Goal: Check status: Check status

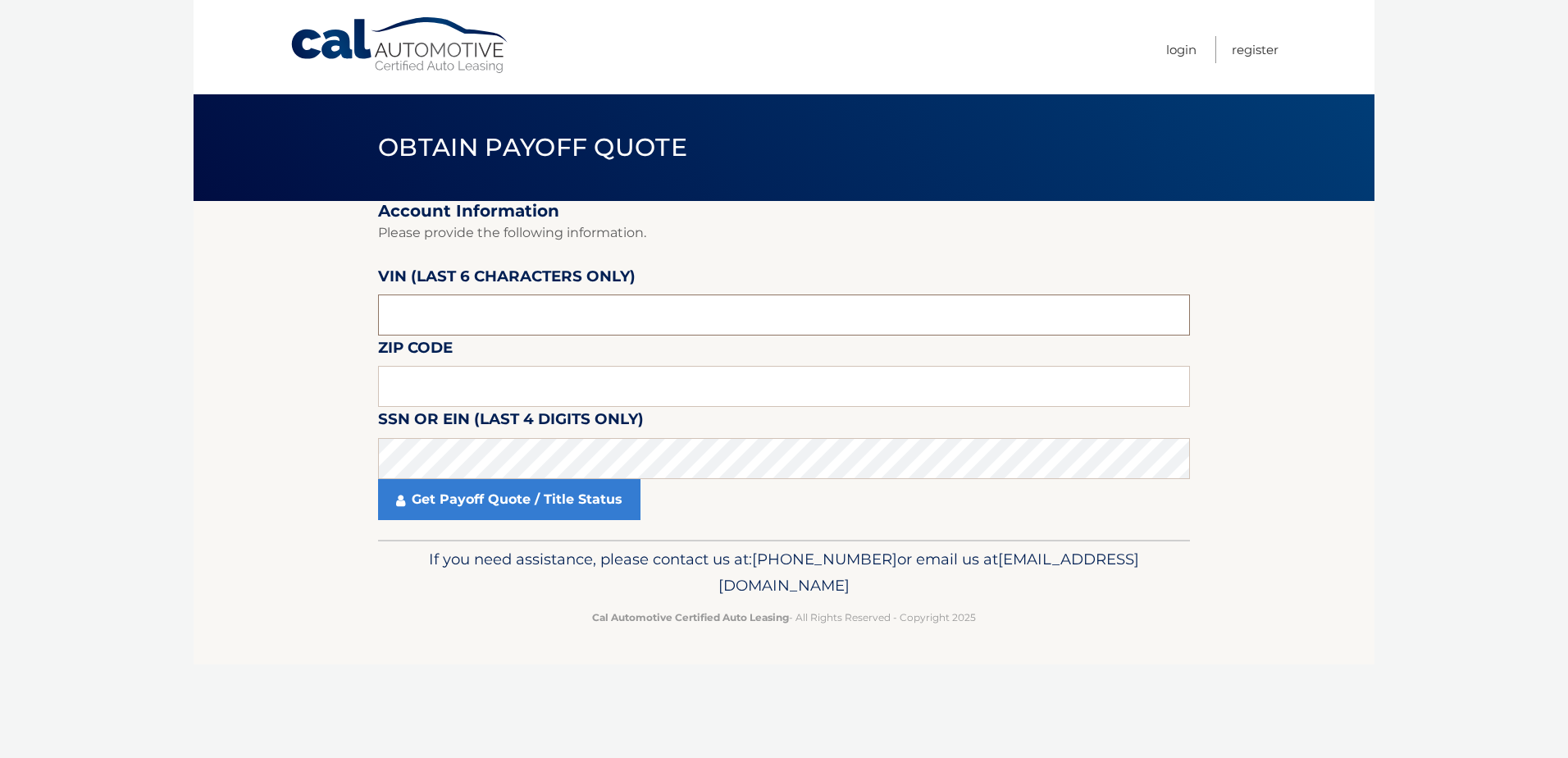
click at [491, 312] on input "text" at bounding box center [784, 314] width 812 height 41
click at [502, 303] on input "text" at bounding box center [784, 314] width 812 height 41
click at [534, 326] on input "text" at bounding box center [784, 314] width 812 height 41
type input "412287"
type input "18954"
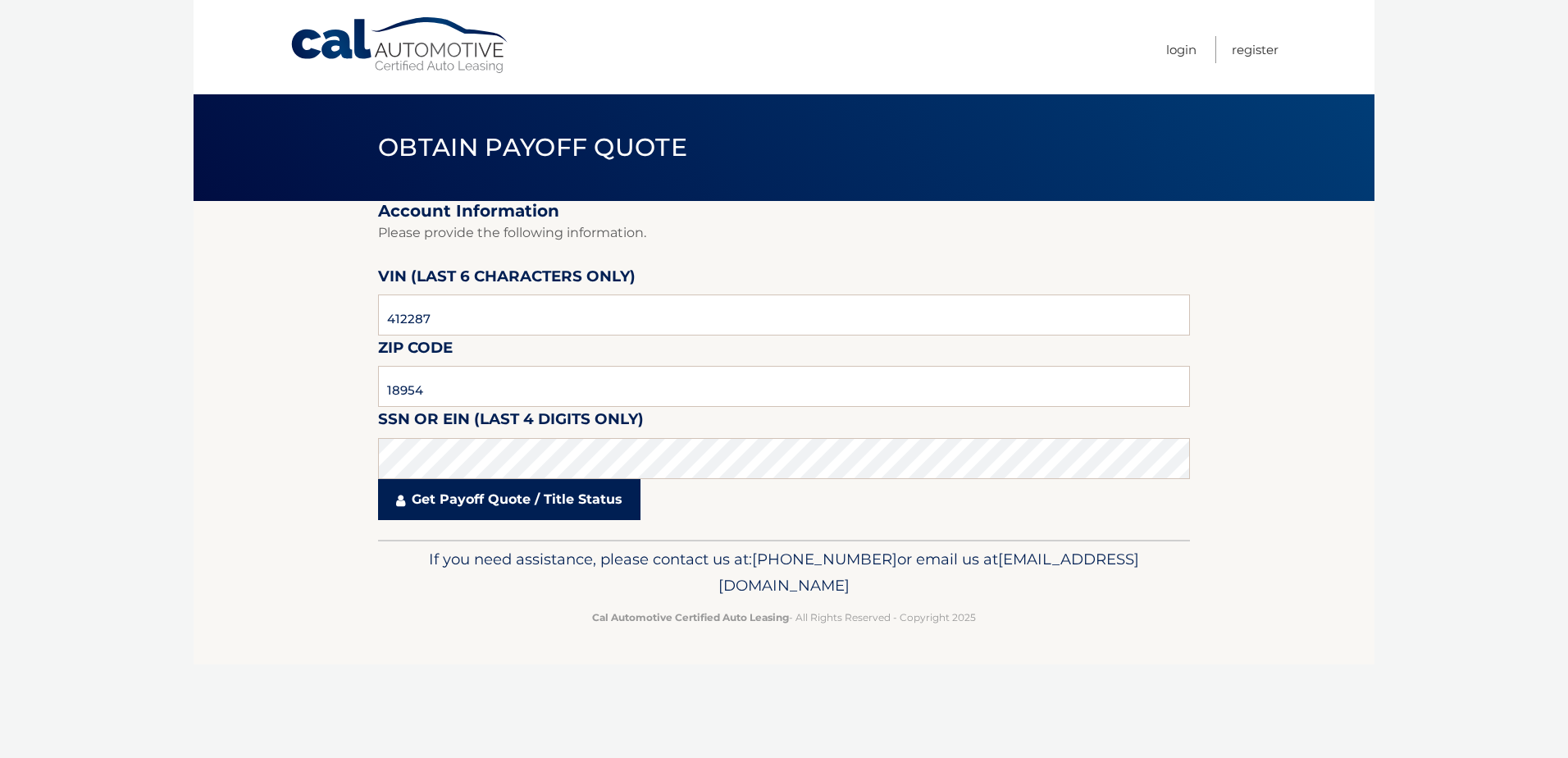
click at [527, 502] on link "Get Payoff Quote / Title Status" at bounding box center [509, 499] width 262 height 41
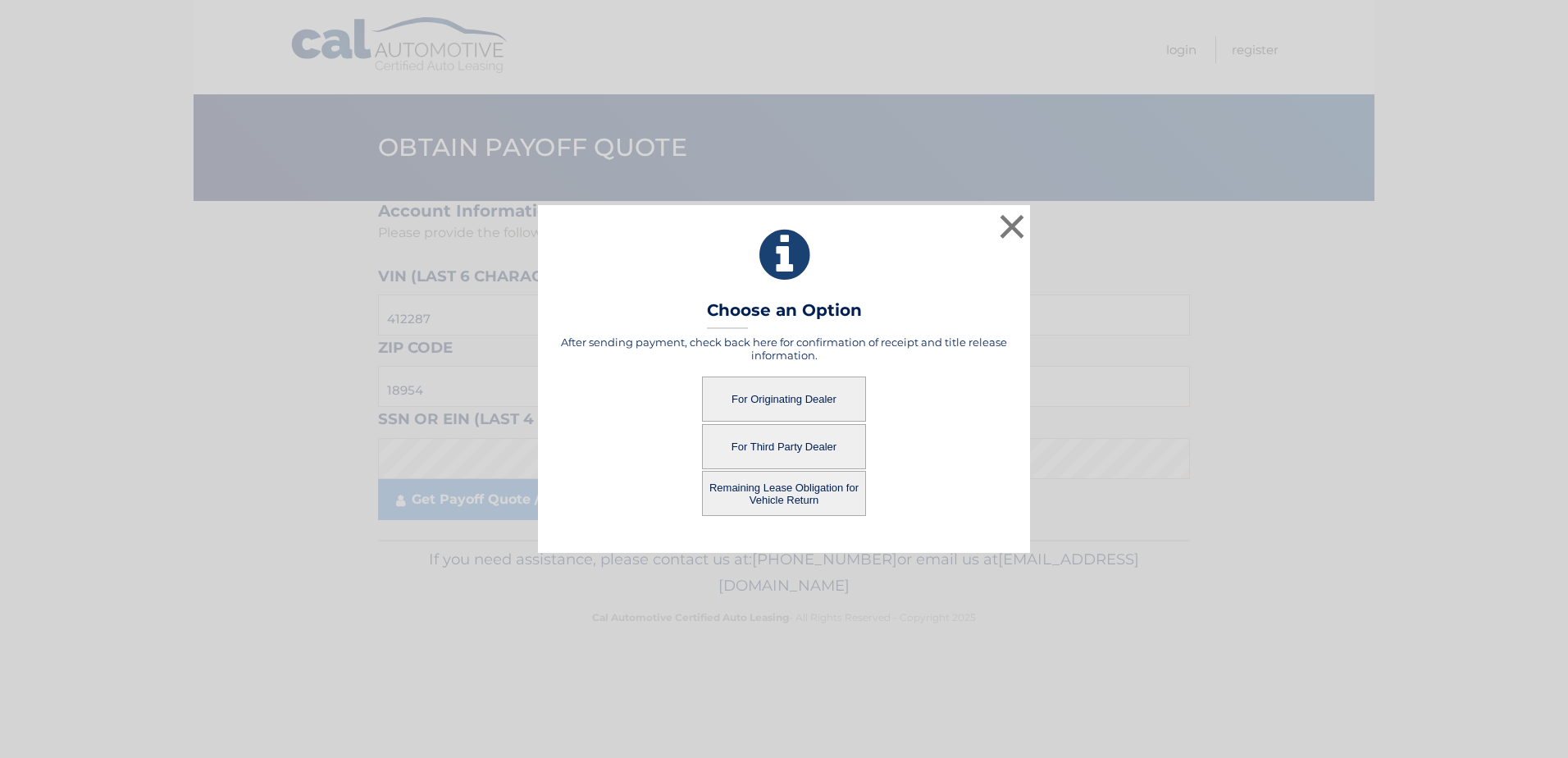
click at [787, 397] on button "For Originating Dealer" at bounding box center [783, 399] width 164 height 46
click at [767, 397] on button "For Originating Dealer" at bounding box center [783, 399] width 164 height 46
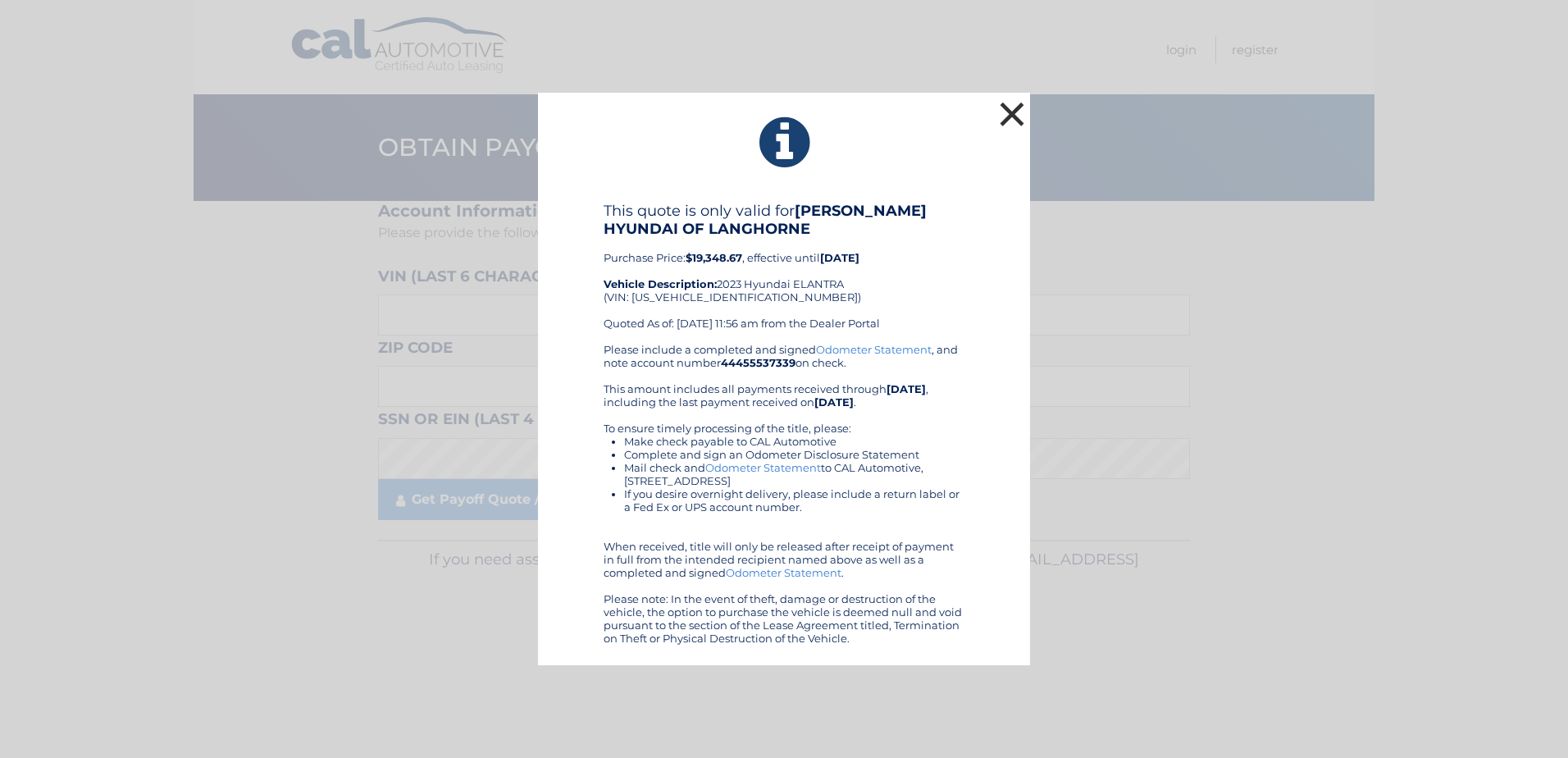
click at [1012, 115] on button "×" at bounding box center [1012, 114] width 32 height 32
